Goal: Information Seeking & Learning: Check status

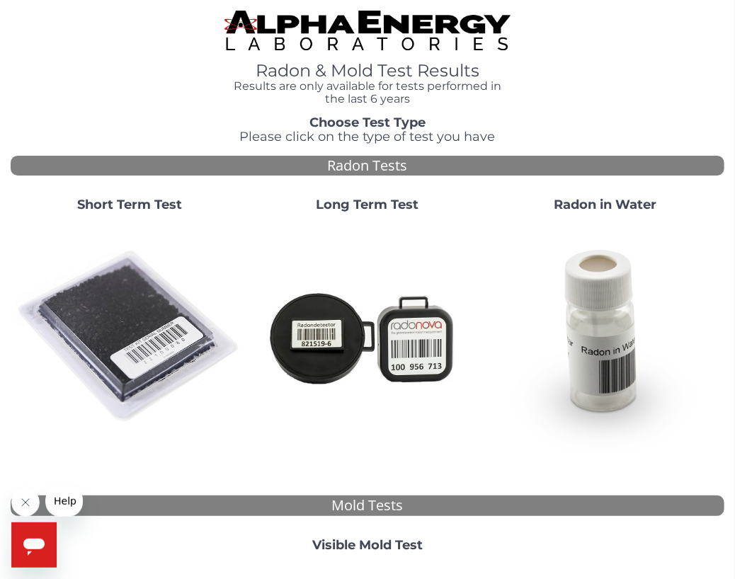
drag, startPoint x: 159, startPoint y: 309, endPoint x: 139, endPoint y: 326, distance: 26.1
click at [139, 326] on img at bounding box center [129, 337] width 226 height 226
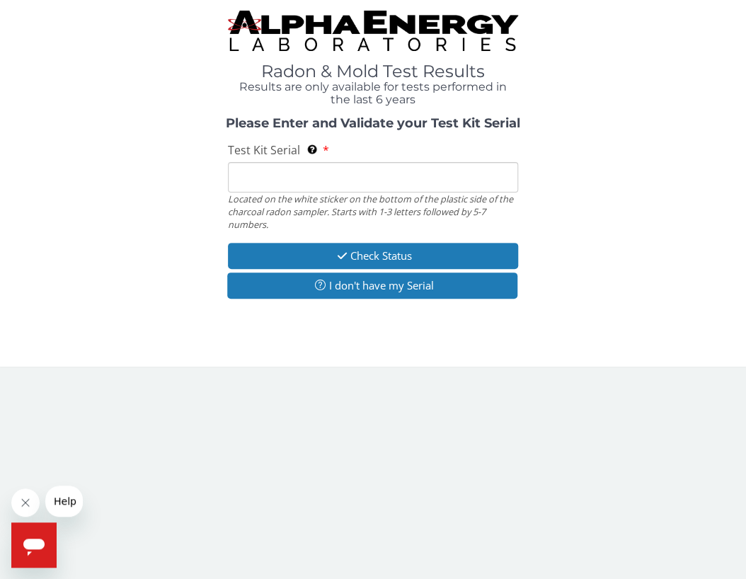
click at [251, 180] on input "Test Kit Serial Located on the white sticker on the bottom of the plastic side …" at bounding box center [373, 177] width 290 height 30
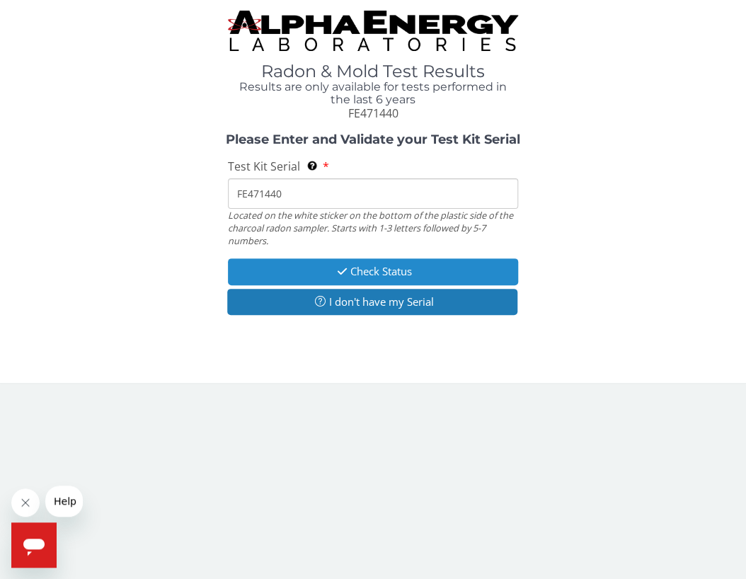
type input "FE471440"
drag, startPoint x: 395, startPoint y: 278, endPoint x: 366, endPoint y: 271, distance: 29.9
click at [366, 271] on button "Check Status" at bounding box center [373, 271] width 290 height 26
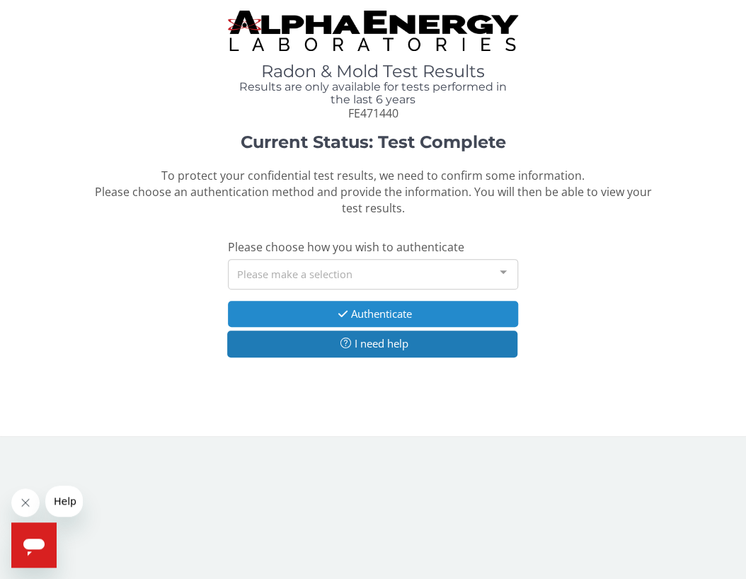
click at [324, 314] on button "Authenticate" at bounding box center [373, 314] width 290 height 26
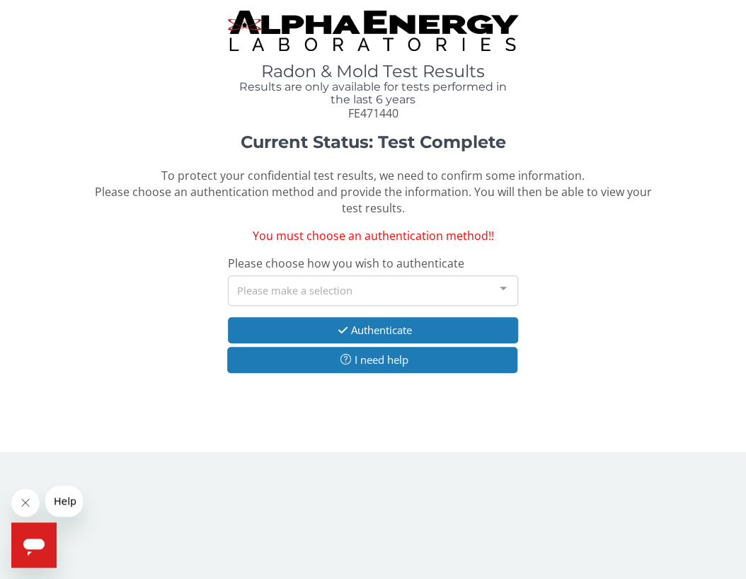
click at [325, 294] on div "Please make a selection" at bounding box center [373, 290] width 290 height 30
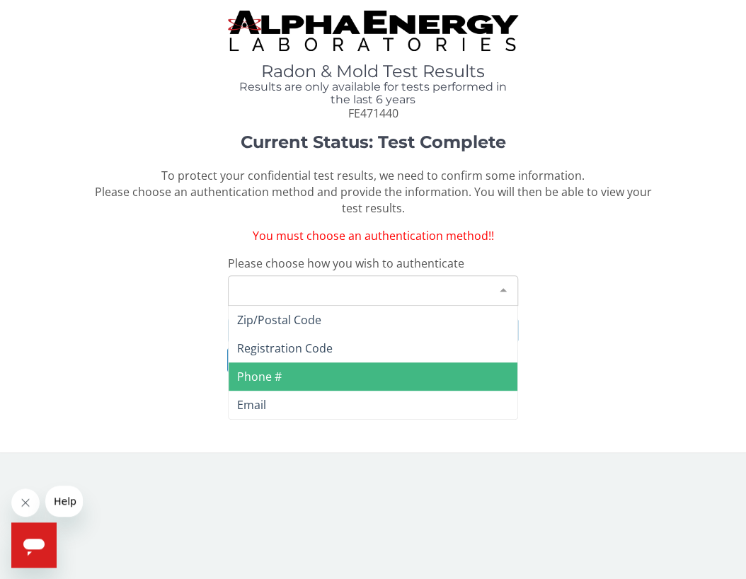
click at [292, 386] on span "Phone #" at bounding box center [373, 376] width 289 height 28
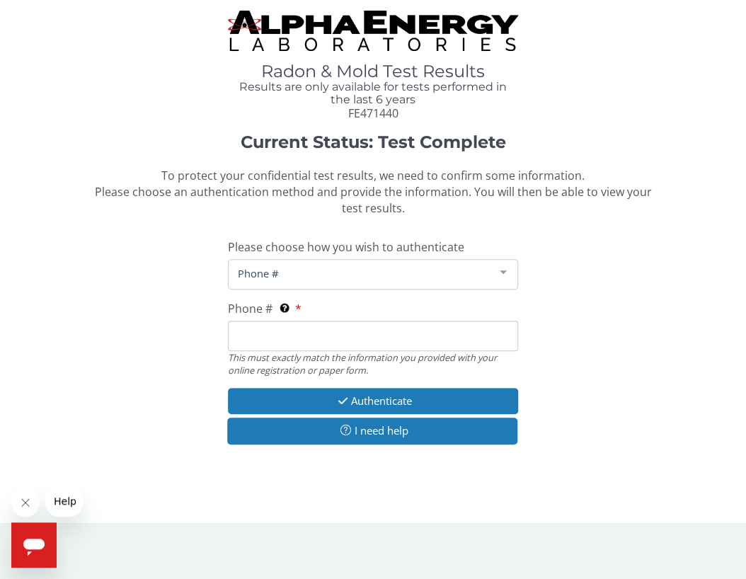
click at [261, 335] on input "Phone # This must exactly match the information you provided with your online r…" at bounding box center [373, 336] width 290 height 30
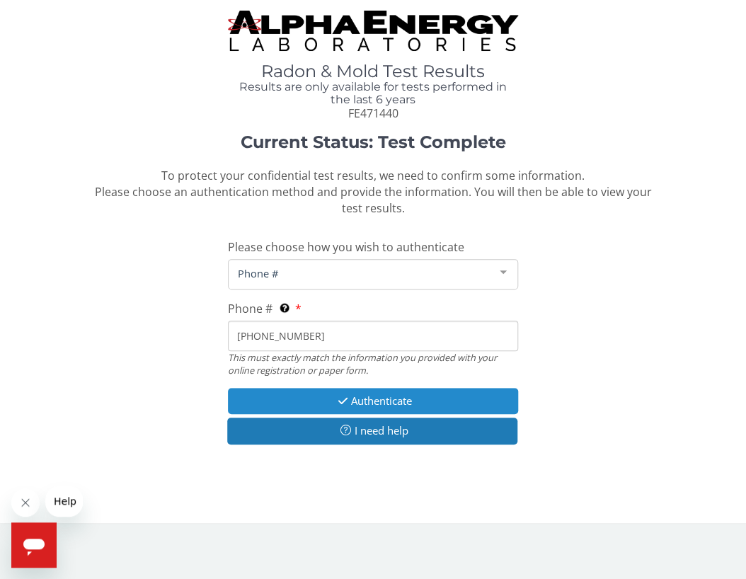
type input "[PHONE_NUMBER]"
click at [340, 400] on icon "button" at bounding box center [342, 401] width 16 height 11
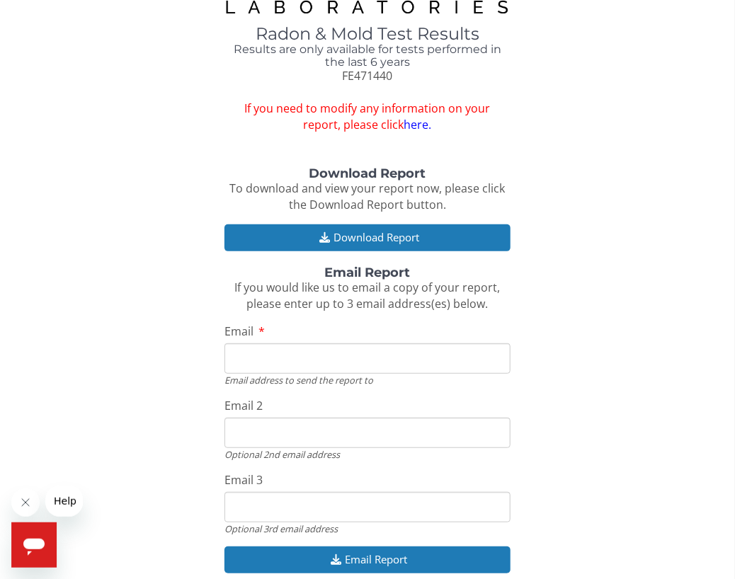
scroll to position [39, 0]
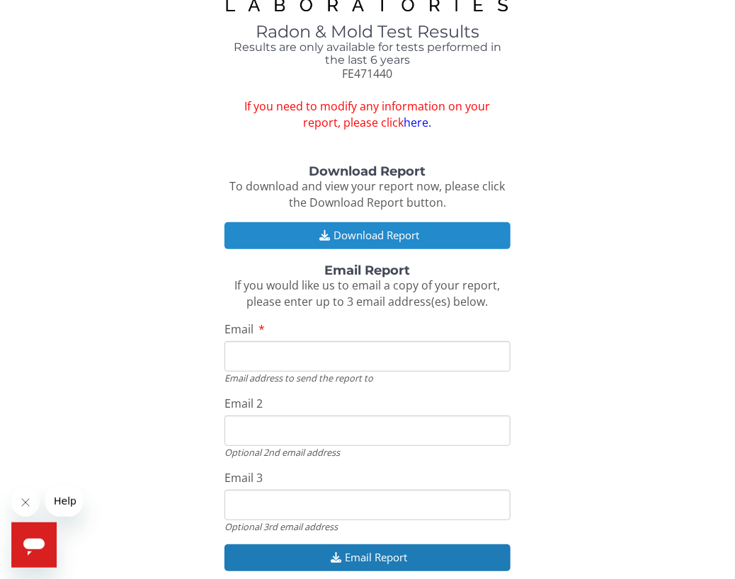
click at [284, 236] on button "Download Report" at bounding box center [366, 235] width 285 height 26
